Goal: Task Accomplishment & Management: Use online tool/utility

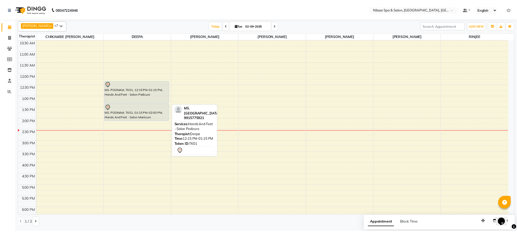
scroll to position [53, 0]
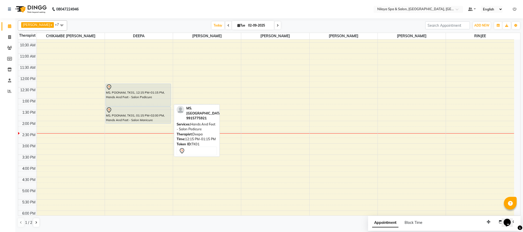
click at [142, 95] on div "MS. POONAM, TK01, 12:15 PM-01:15 PM, Hands And Feet - Salon Pedicure" at bounding box center [138, 95] width 65 height 22
select select "7"
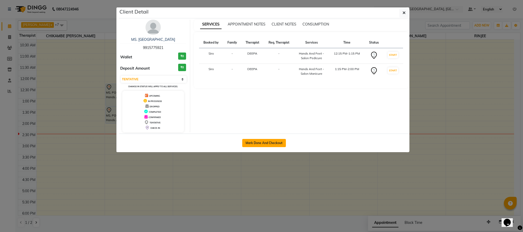
click at [274, 142] on button "Mark Done And Checkout" at bounding box center [264, 143] width 44 height 8
select select "service"
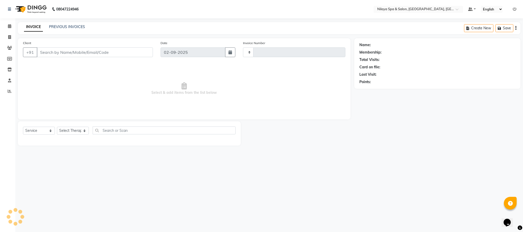
type input "1378"
select select "7983"
type input "99******21"
select select "72259"
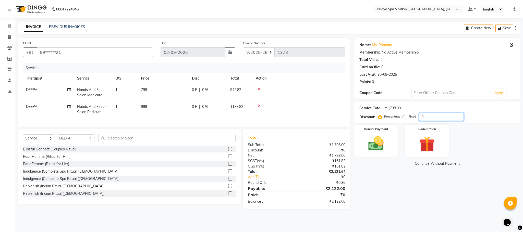
click at [420, 118] on input "0" at bounding box center [441, 117] width 45 height 8
type input "15"
click at [377, 144] on img at bounding box center [376, 144] width 26 height 18
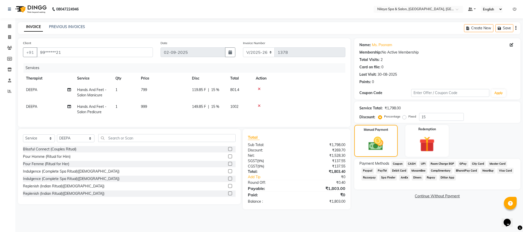
click at [411, 162] on span "CASH" at bounding box center [411, 164] width 11 height 6
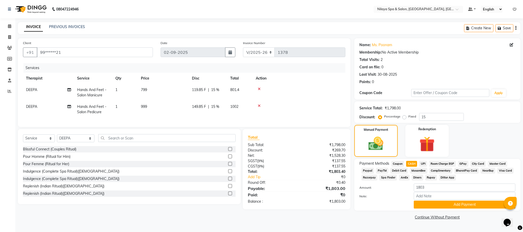
click at [443, 210] on div "Payment Methods Coupon CASH UPI Room Charge EGP GPay City Card Master Card Payp…" at bounding box center [437, 185] width 166 height 52
click at [443, 206] on button "Add Payment" at bounding box center [465, 205] width 102 height 8
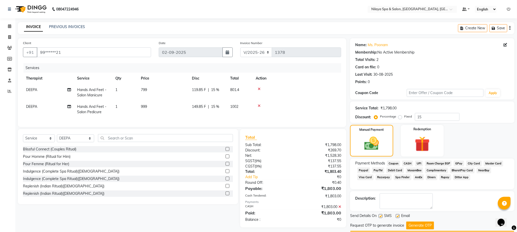
scroll to position [15, 0]
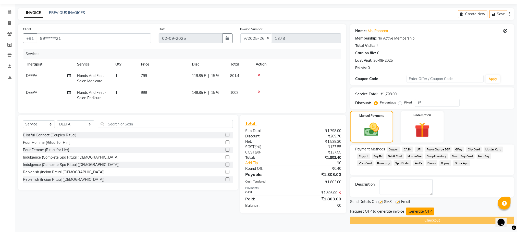
click at [417, 212] on button "Generate OTP" at bounding box center [420, 212] width 28 height 8
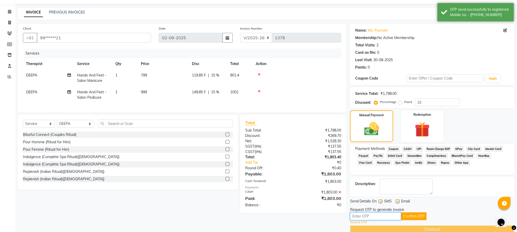
drag, startPoint x: 382, startPoint y: 218, endPoint x: 379, endPoint y: 219, distance: 3.1
click at [381, 218] on input "text" at bounding box center [375, 217] width 51 height 8
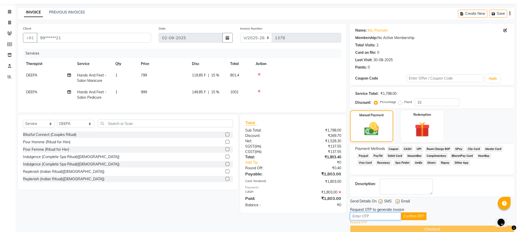
click at [364, 218] on input "text" at bounding box center [375, 217] width 51 height 8
type input "2988"
click at [419, 217] on button "Confirm OTP" at bounding box center [414, 217] width 26 height 8
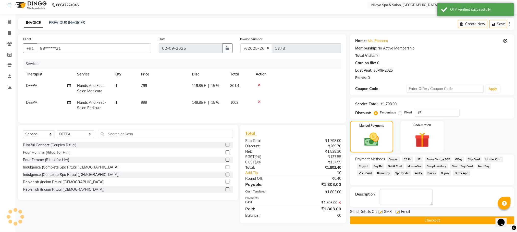
scroll to position [9, 0]
click at [421, 217] on button "Checkout" at bounding box center [432, 221] width 164 height 8
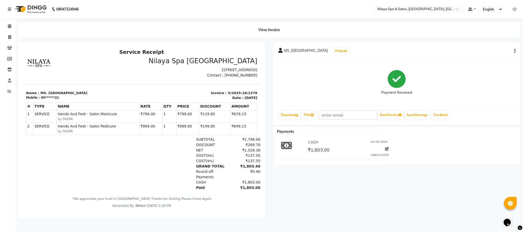
scroll to position [4, 0]
select select "service"
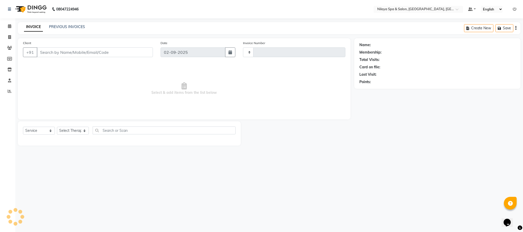
type input "1379"
select select "7983"
type input "99******21"
select select "72259"
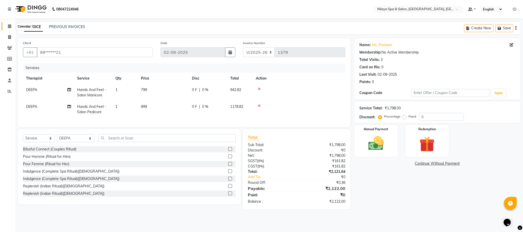
click at [10, 26] on icon at bounding box center [9, 26] width 3 height 4
